Goal: Navigation & Orientation: Find specific page/section

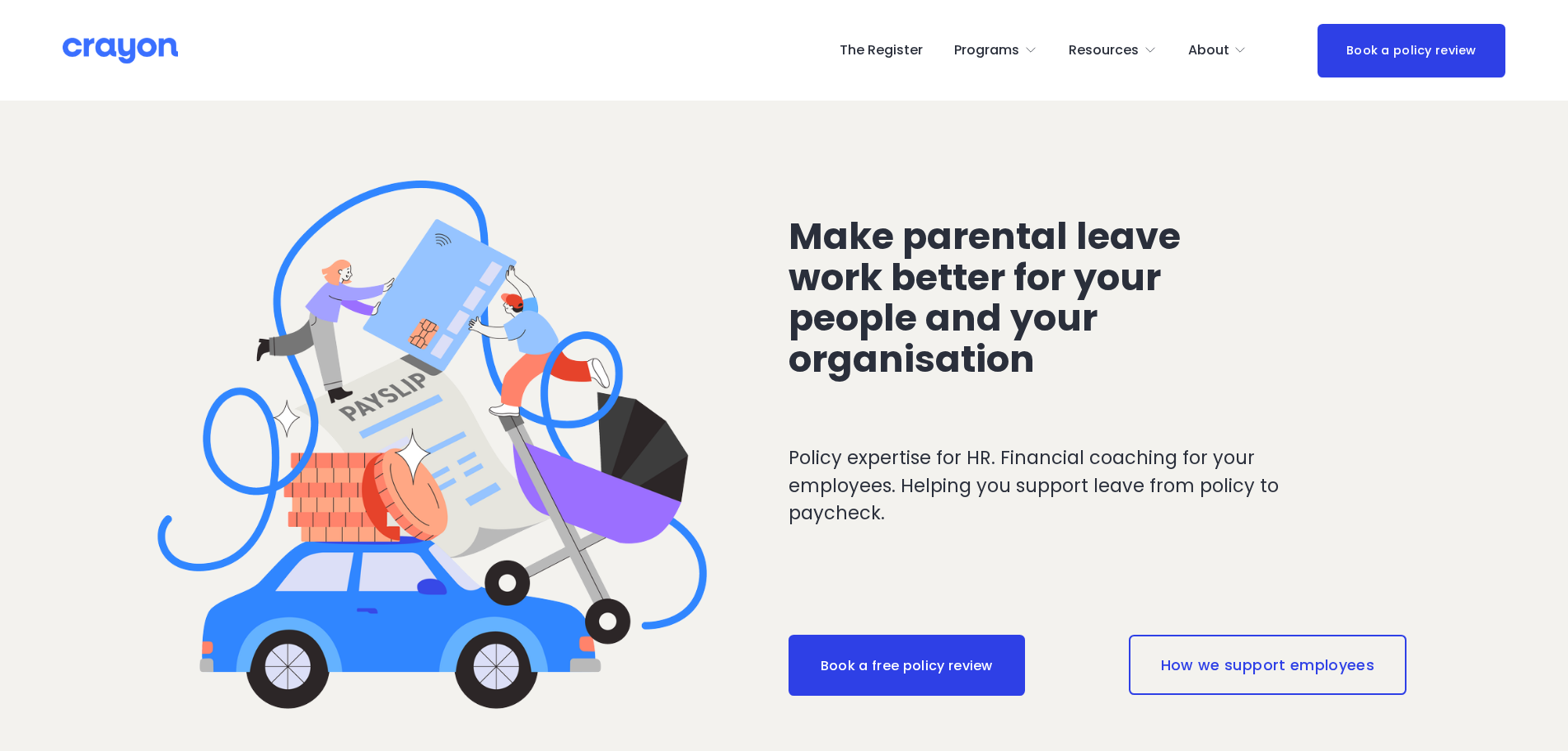
click at [895, 59] on link "The Register" at bounding box center [881, 50] width 84 height 27
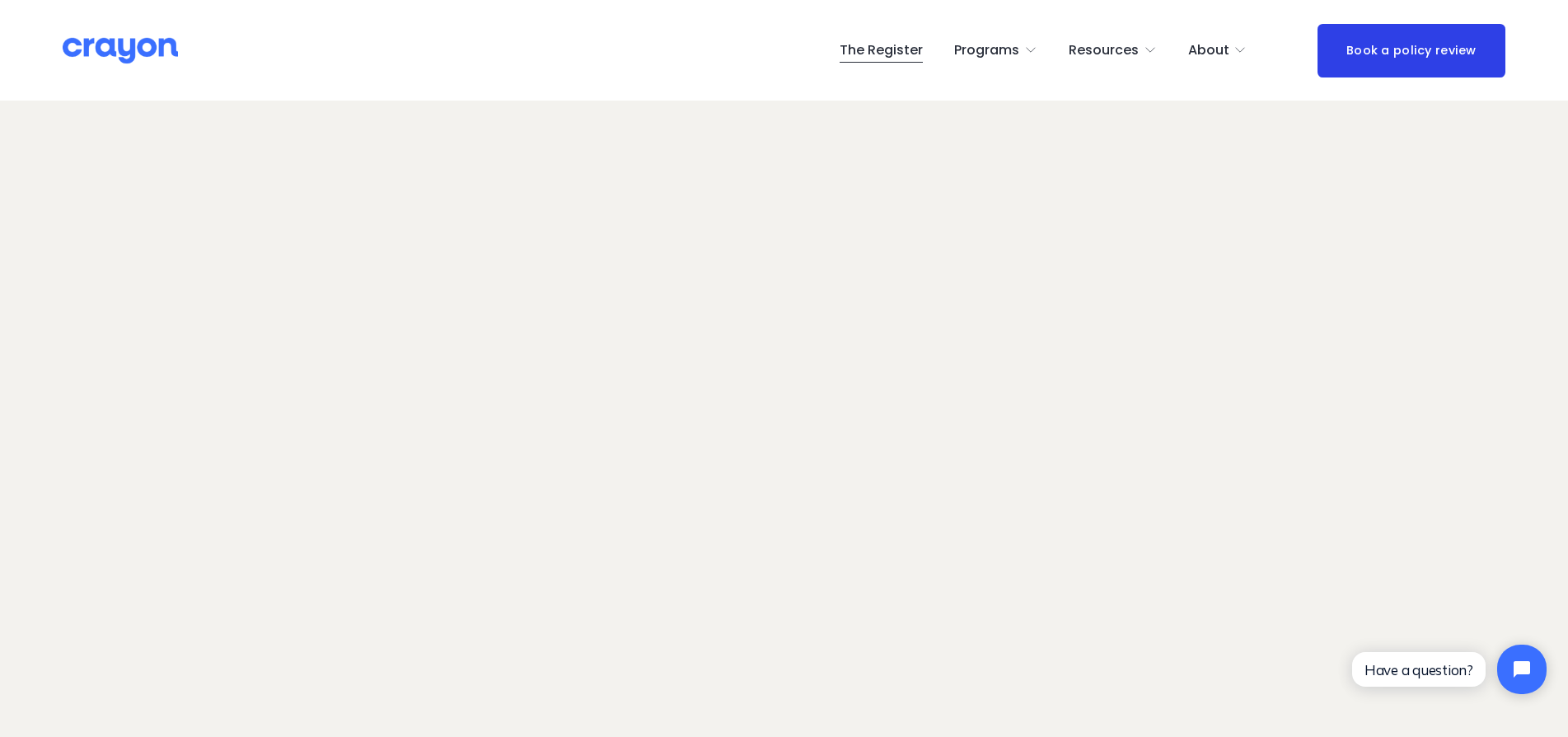
scroll to position [68, 0]
click at [113, 61] on img at bounding box center [120, 50] width 115 height 28
